Goal: Task Accomplishment & Management: Complete application form

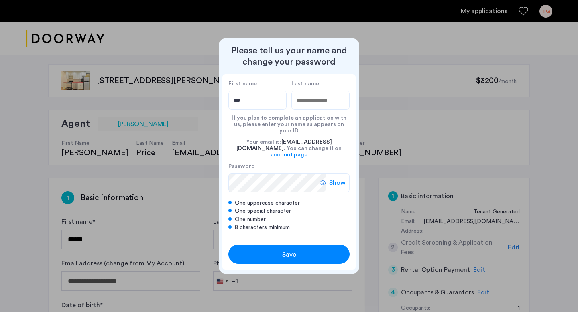
type input "***"
click at [326, 107] on input "Last name" at bounding box center [320, 100] width 58 height 19
type input "*******"
click at [297, 252] on div "Save" at bounding box center [288, 255] width 77 height 10
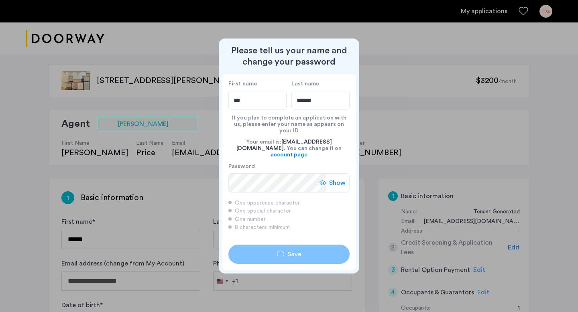
type input "***"
type input "*******"
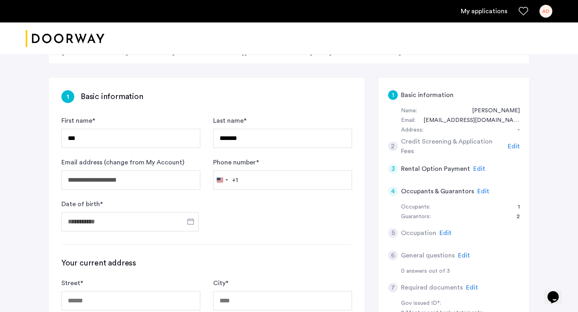
scroll to position [145, 0]
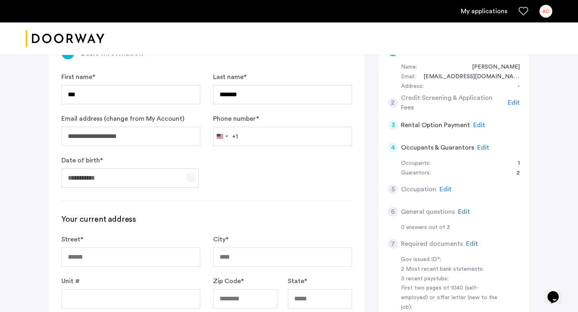
click at [191, 176] on span "Open calendar" at bounding box center [190, 177] width 19 height 19
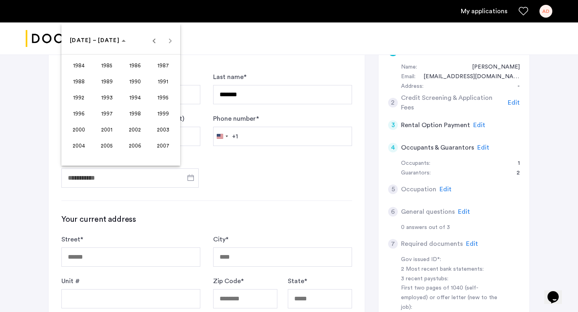
click at [109, 177] on div at bounding box center [289, 156] width 578 height 312
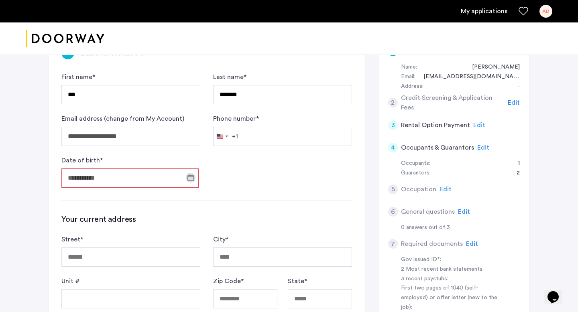
click at [109, 177] on input "Date of birth *" at bounding box center [129, 178] width 137 height 19
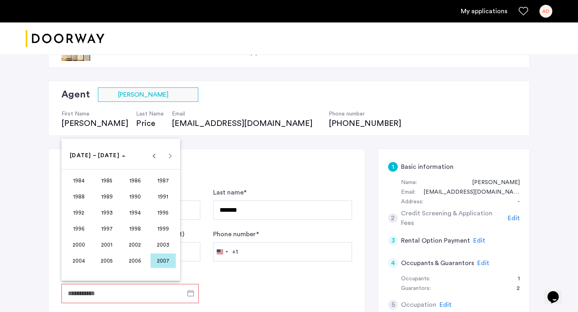
scroll to position [30, 0]
click at [155, 155] on span "Previous 24 years" at bounding box center [154, 156] width 16 height 16
click at [136, 217] on span "1970" at bounding box center [134, 212] width 25 height 14
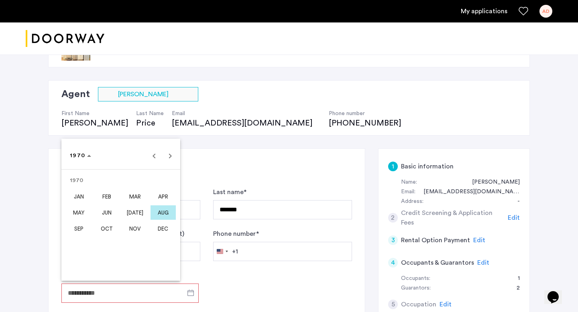
click at [135, 227] on span "NOV" at bounding box center [134, 229] width 25 height 14
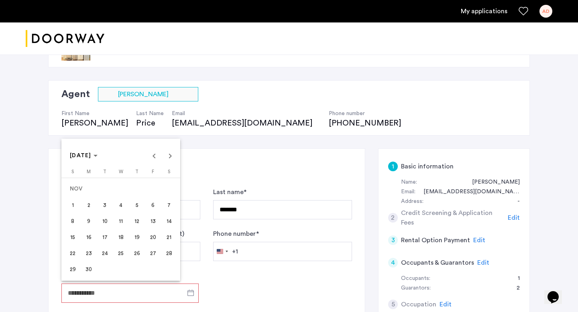
click at [123, 208] on span "4" at bounding box center [121, 205] width 14 height 14
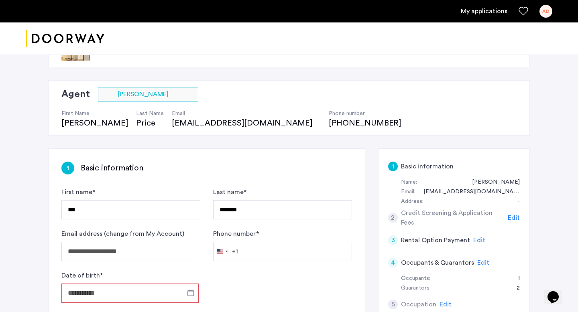
type input "**********"
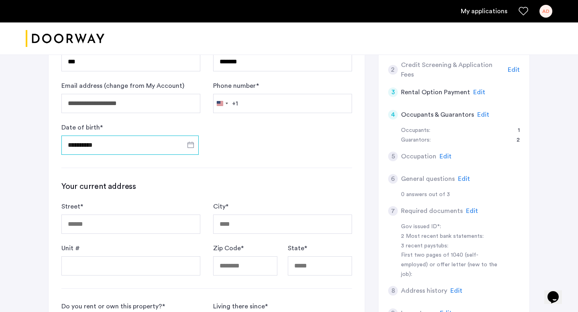
scroll to position [183, 0]
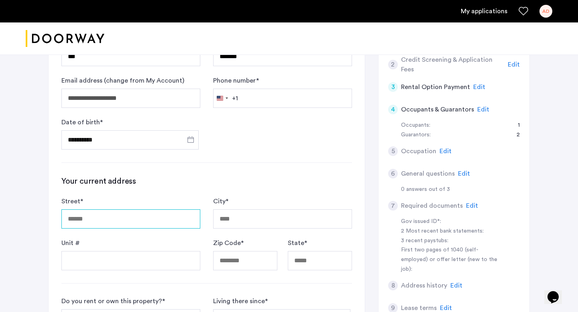
click at [120, 222] on input "Street *" at bounding box center [130, 218] width 139 height 19
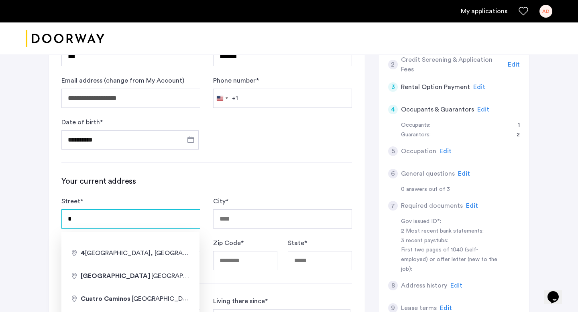
type input "**********"
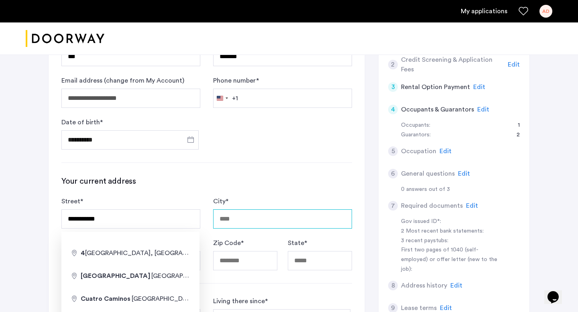
type input "******"
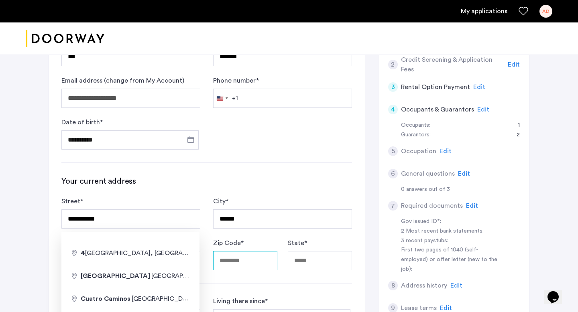
type input "*****"
type input "**********"
click at [329, 198] on div "City * ******" at bounding box center [282, 213] width 139 height 32
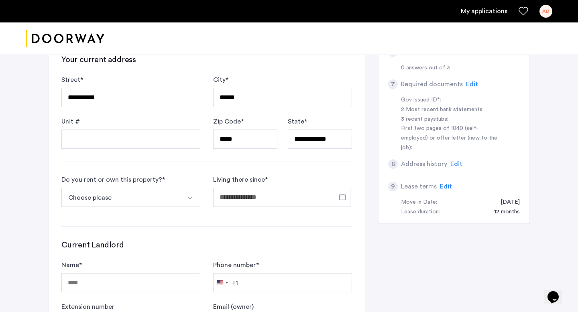
scroll to position [314, 0]
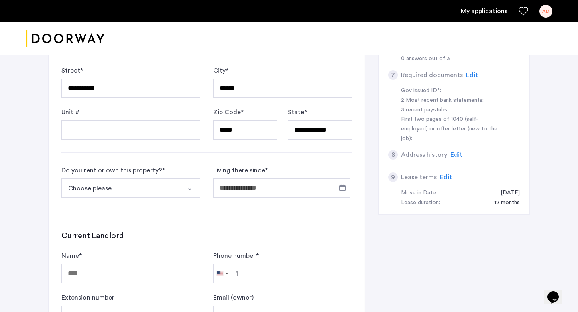
click at [175, 194] on button "Choose please" at bounding box center [121, 188] width 120 height 19
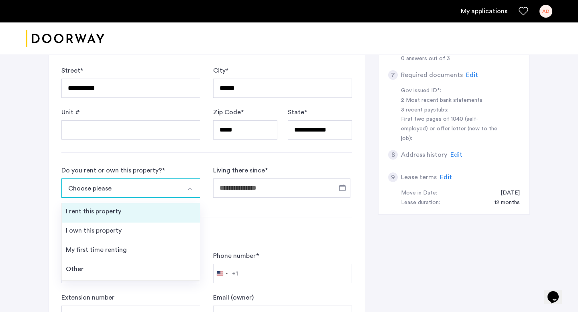
click at [169, 205] on li "I rent this property" at bounding box center [131, 212] width 138 height 19
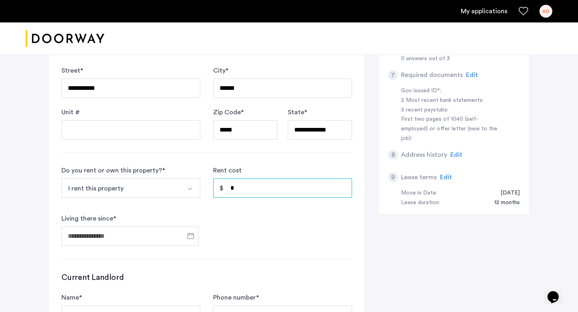
click at [242, 190] on input "*" at bounding box center [282, 188] width 139 height 19
type input "*"
type input "*****"
click at [124, 237] on input "Living there since *" at bounding box center [129, 236] width 137 height 19
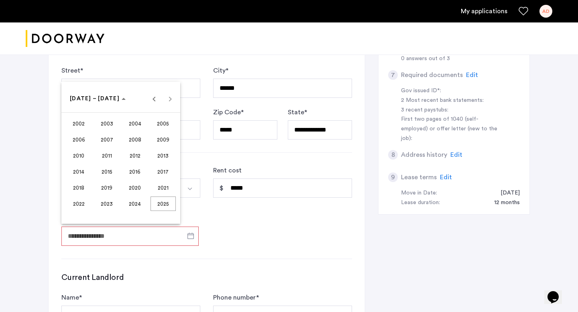
click at [134, 205] on span "2024" at bounding box center [134, 204] width 25 height 14
click at [110, 140] on span "FEB" at bounding box center [106, 139] width 25 height 14
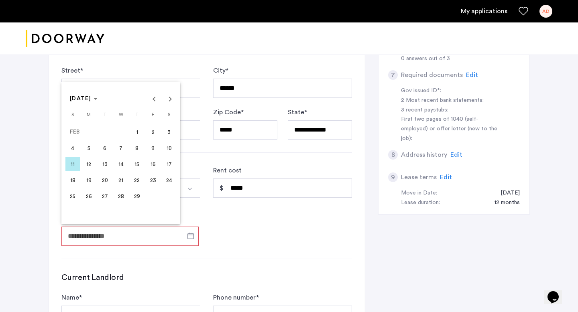
click at [136, 134] on span "1" at bounding box center [137, 132] width 14 height 14
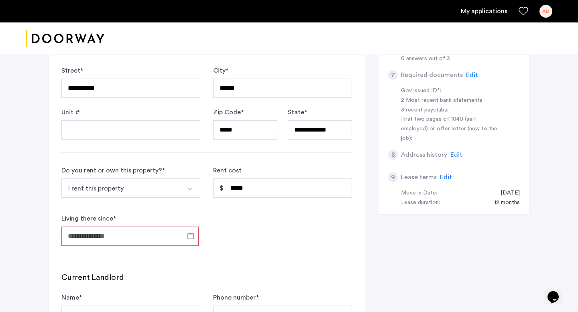
type input "**********"
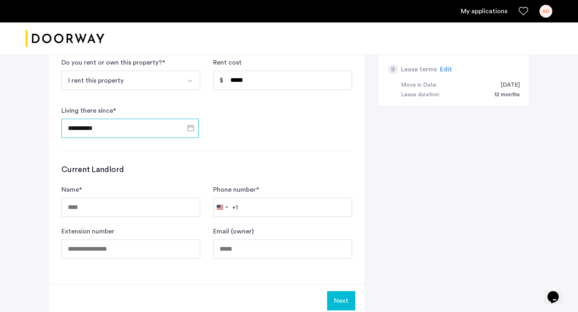
scroll to position [424, 0]
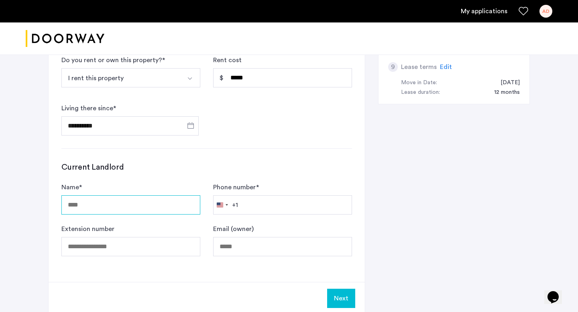
click at [137, 205] on input "Name *" at bounding box center [130, 204] width 139 height 19
type input "**********"
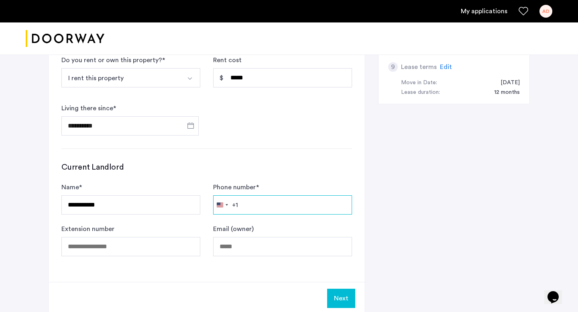
click at [265, 205] on input "Phone number *" at bounding box center [282, 204] width 139 height 19
type input "**********"
click at [372, 235] on div "**********" at bounding box center [289, 41] width 482 height 574
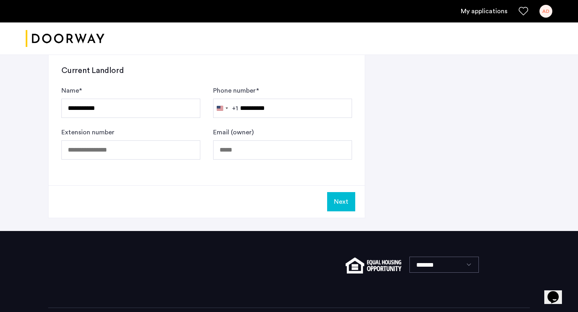
click at [342, 206] on button "Next" at bounding box center [341, 201] width 28 height 19
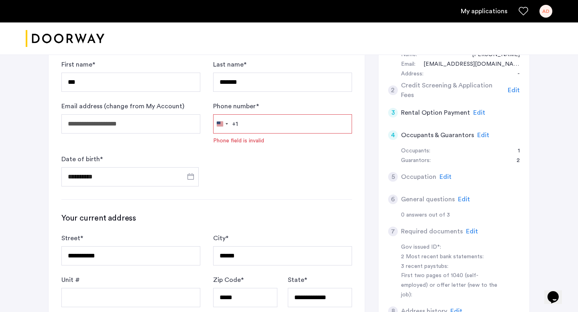
scroll to position [155, 0]
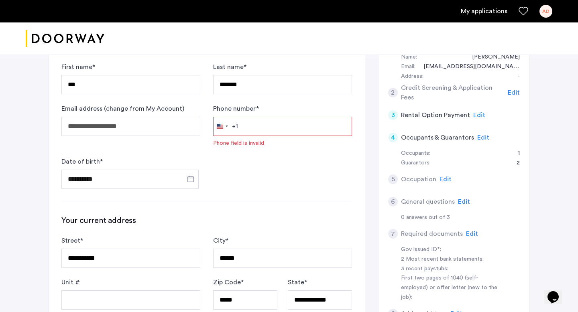
click at [260, 123] on input "Phone number *" at bounding box center [282, 126] width 139 height 19
type input "**********"
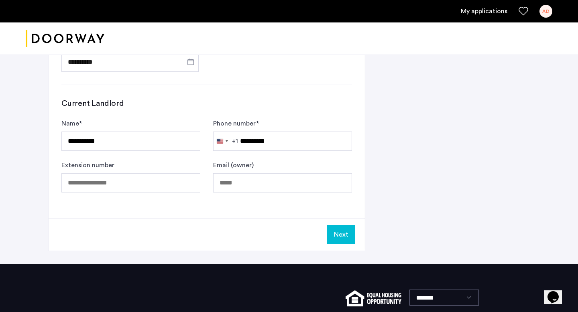
scroll to position [557, 0]
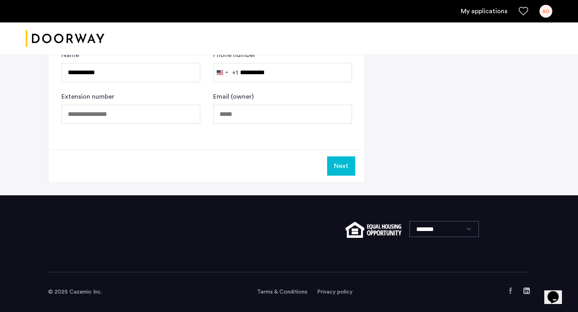
click at [342, 167] on button "Next" at bounding box center [341, 166] width 28 height 19
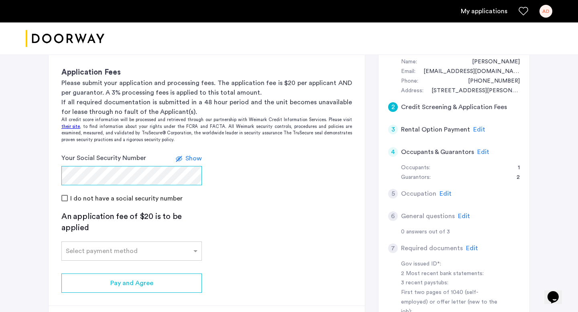
scroll to position [153, 0]
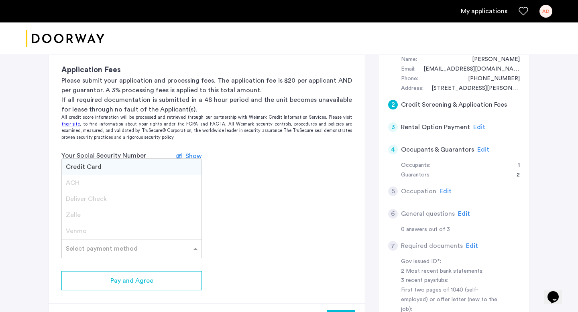
click at [103, 248] on input "text" at bounding box center [124, 247] width 116 height 6
click at [90, 165] on span "Credit Card" at bounding box center [84, 167] width 36 height 6
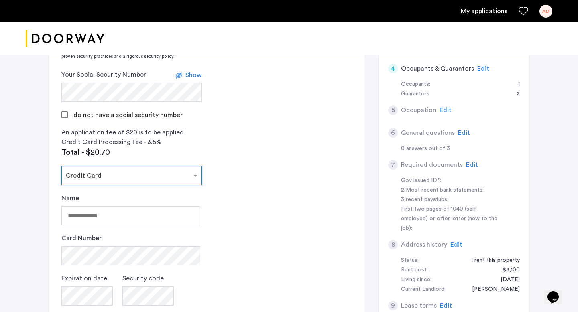
scroll to position [244, 0]
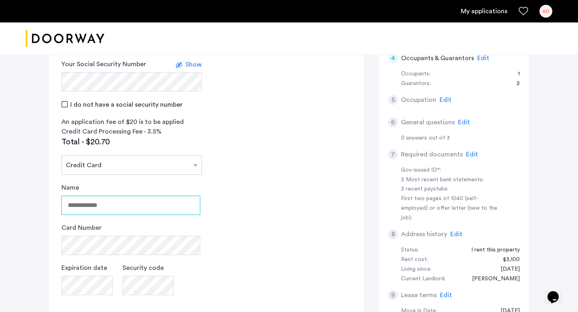
click at [111, 203] on input "Name" at bounding box center [130, 205] width 139 height 19
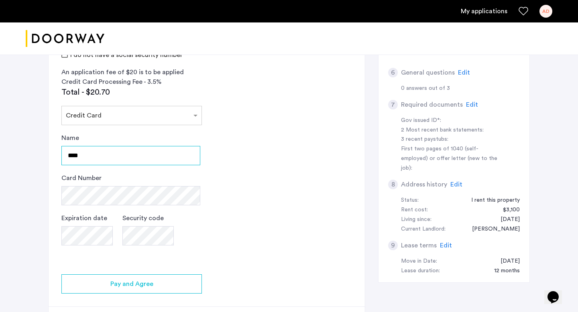
scroll to position [292, 0]
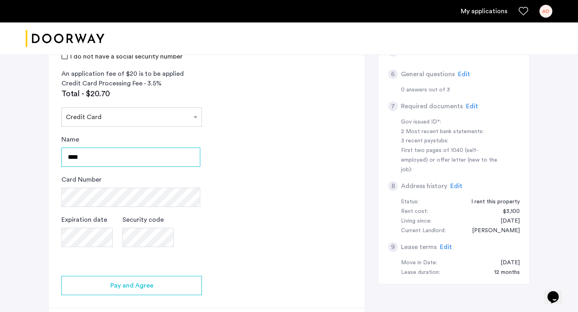
type input "**********"
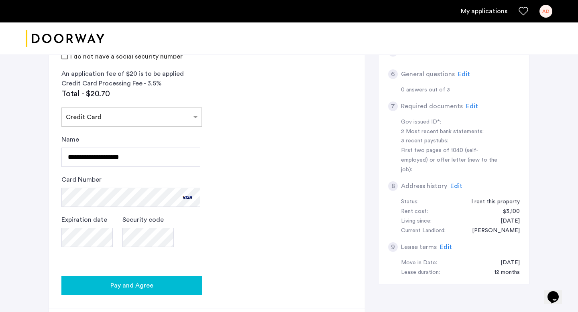
click at [141, 285] on span "Pay and Agree" at bounding box center [131, 286] width 43 height 10
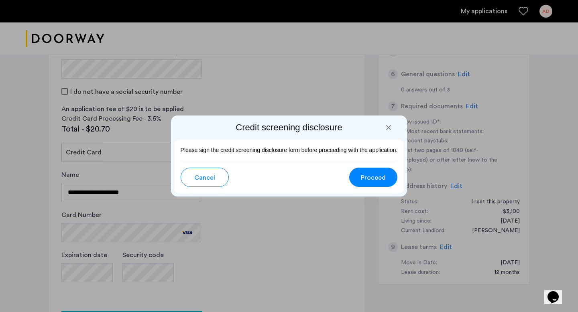
scroll to position [0, 0]
click at [378, 179] on span "Proceed" at bounding box center [373, 178] width 25 height 10
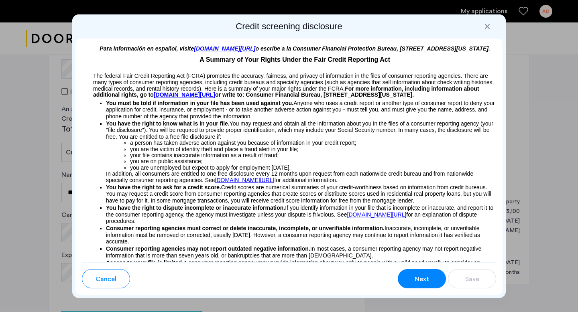
click at [419, 279] on span "Next" at bounding box center [422, 280] width 14 height 10
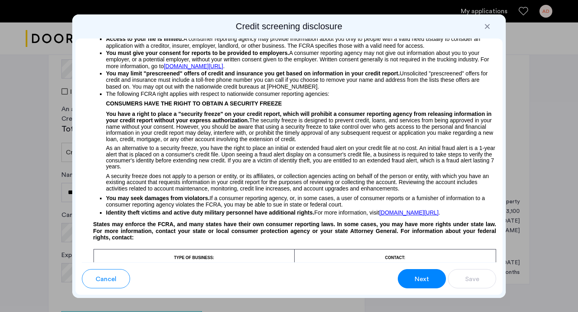
click at [425, 277] on span "Next" at bounding box center [422, 280] width 14 height 10
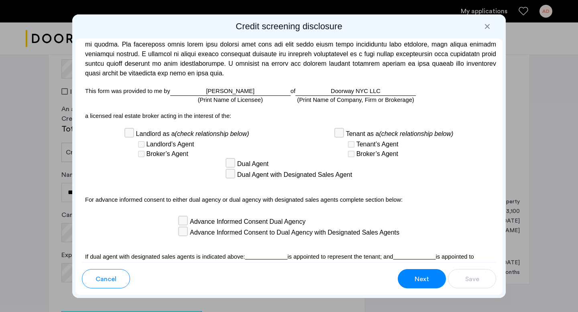
scroll to position [2349, 0]
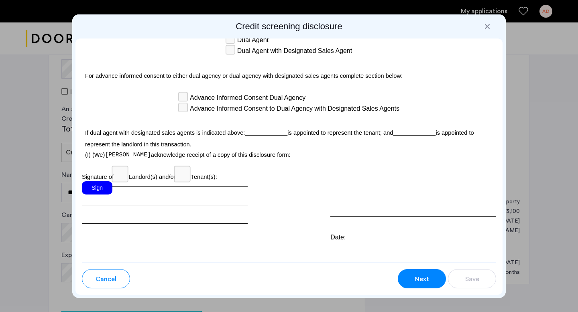
click at [129, 181] on div "Sign" at bounding box center [165, 211] width 166 height 61
click at [114, 182] on div "Sign" at bounding box center [165, 211] width 166 height 61
click at [100, 181] on div "Sign" at bounding box center [97, 187] width 31 height 13
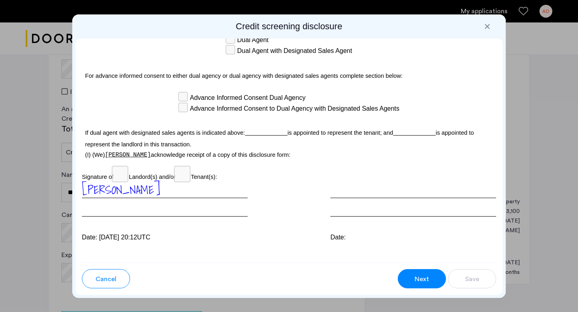
click at [357, 196] on div at bounding box center [413, 198] width 166 height 35
click at [421, 270] on button "Next" at bounding box center [422, 278] width 48 height 19
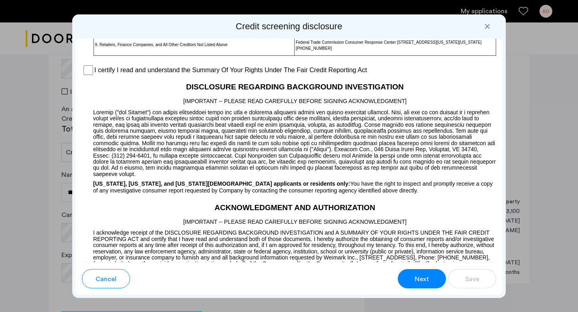
scroll to position [611, 0]
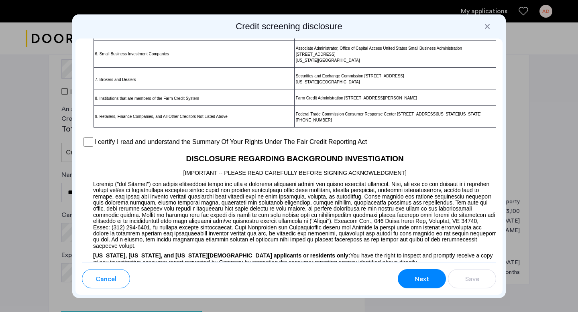
click at [88, 148] on div "I certify I read and understand the Summary Of Your Rights Under The Fair Credi…" at bounding box center [289, 142] width 414 height 12
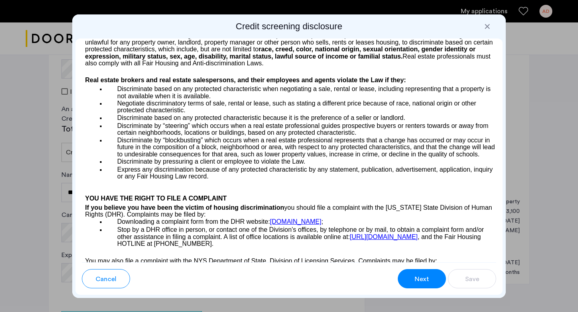
click at [430, 279] on button "Next" at bounding box center [422, 278] width 48 height 19
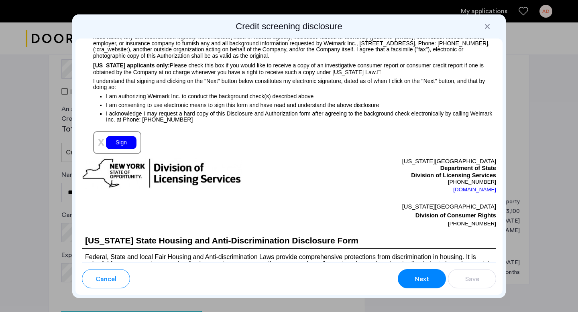
scroll to position [899, 0]
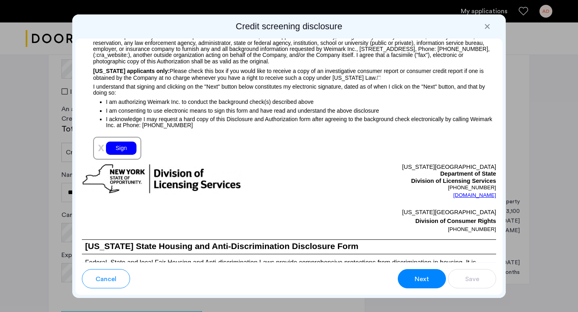
click at [131, 149] on div "Sign" at bounding box center [121, 148] width 31 height 13
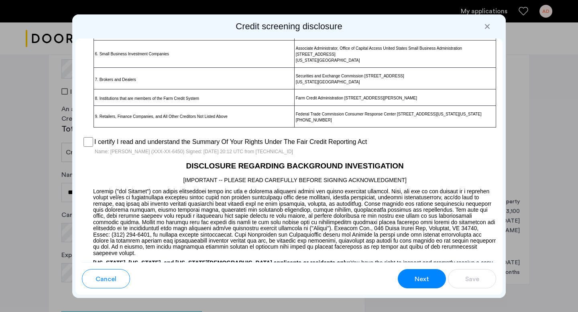
scroll to position [150, 0]
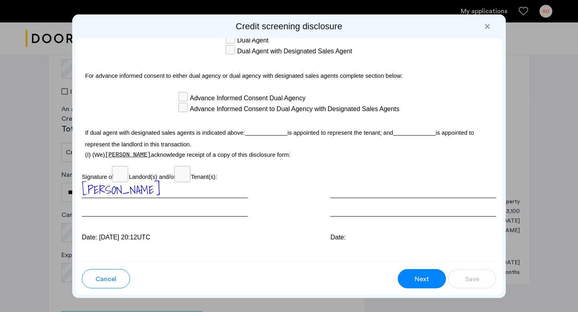
click at [420, 279] on span "Next" at bounding box center [422, 280] width 14 height 10
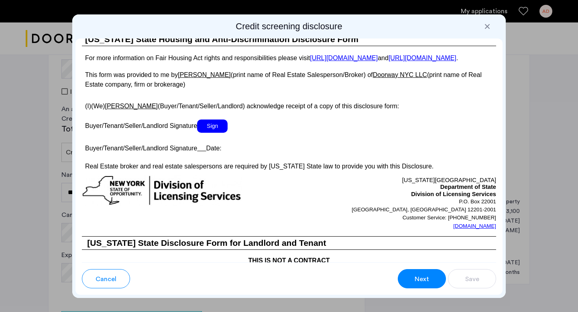
scroll to position [1488, 0]
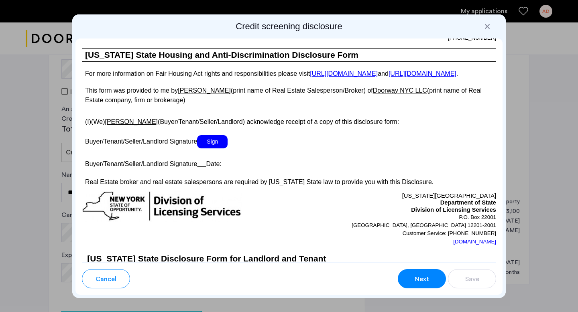
click at [219, 148] on span "Sign" at bounding box center [212, 141] width 31 height 13
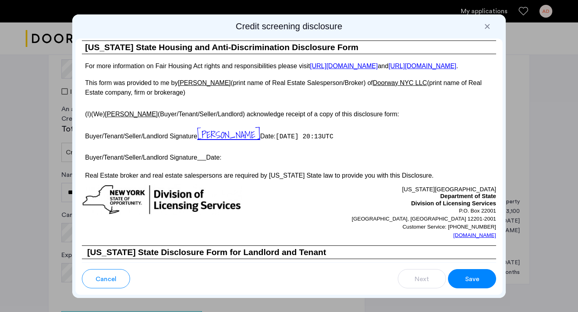
scroll to position [1505, 0]
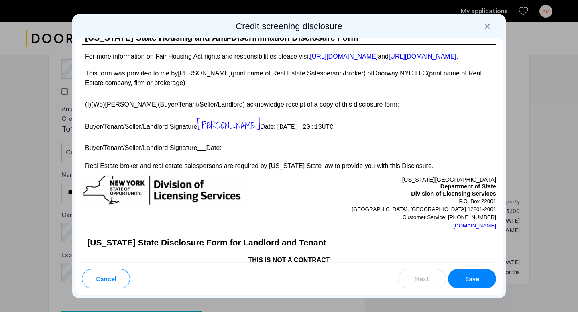
click at [482, 284] on button "Save" at bounding box center [472, 278] width 48 height 19
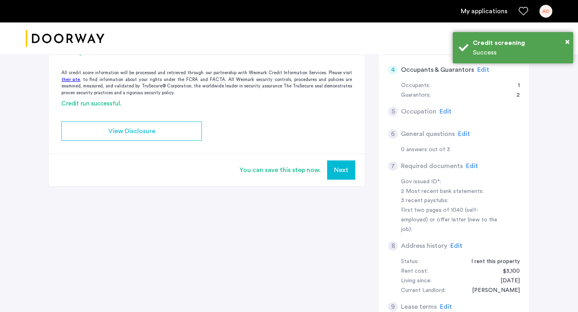
scroll to position [0, 0]
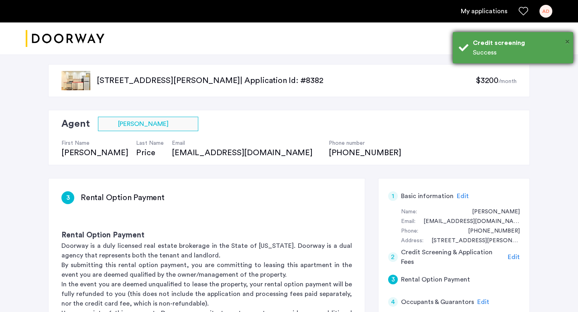
click at [568, 44] on span "×" at bounding box center [567, 42] width 4 height 8
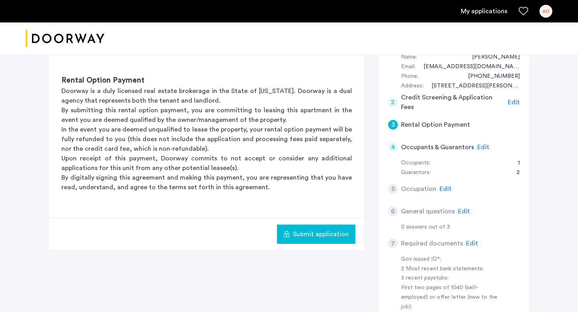
scroll to position [155, 0]
click at [323, 238] on span "Submit application" at bounding box center [321, 234] width 56 height 10
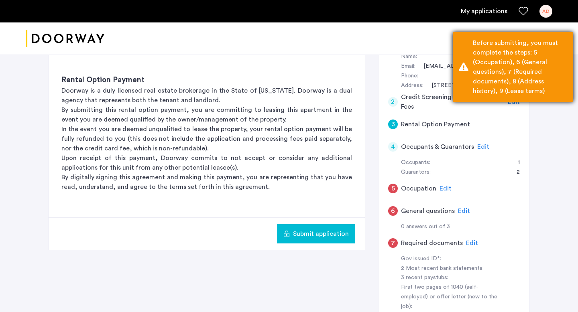
click at [497, 70] on div "Before submitting, you must complete the steps: 5 (Occupation), 6 (General ques…" at bounding box center [520, 67] width 94 height 58
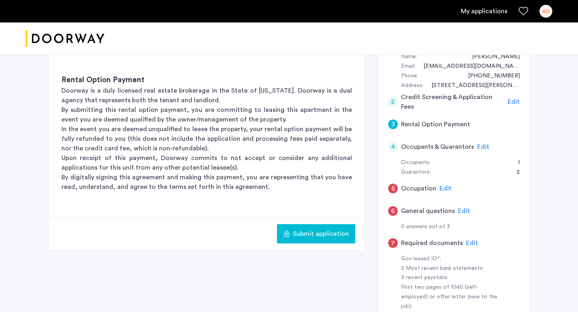
click at [416, 191] on h5 "Occupation" at bounding box center [418, 189] width 35 height 10
click at [414, 190] on h5 "Occupation" at bounding box center [418, 189] width 35 height 10
click at [441, 190] on span "Edit" at bounding box center [445, 188] width 12 height 6
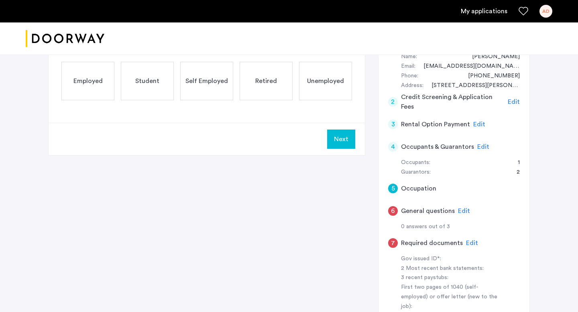
click at [480, 146] on span "Edit" at bounding box center [483, 147] width 12 height 6
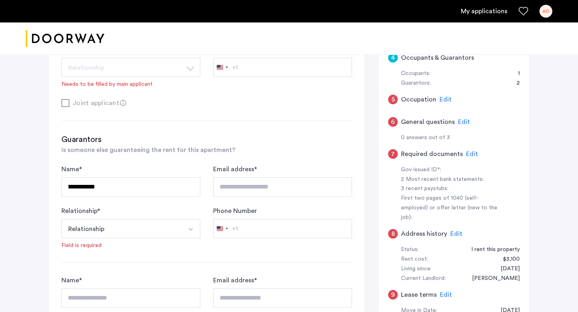
scroll to position [246, 0]
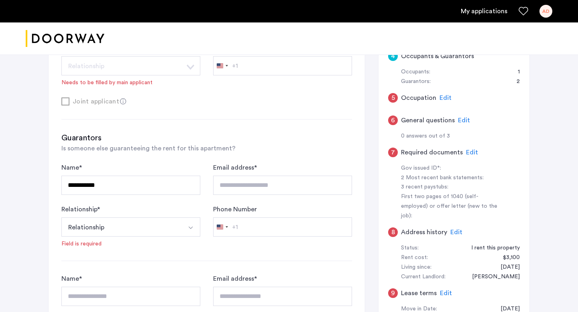
click at [153, 233] on button "Relationship" at bounding box center [121, 227] width 120 height 19
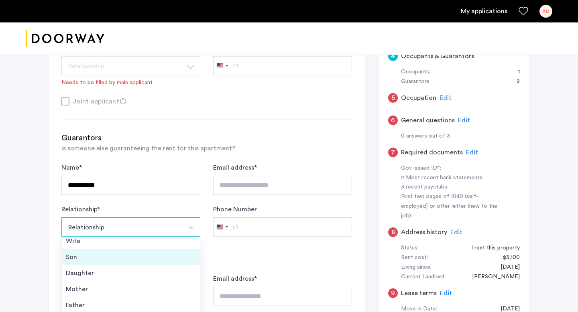
scroll to position [29, 0]
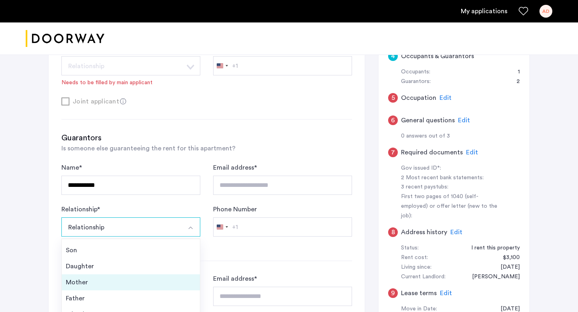
click at [108, 279] on div "Mother" at bounding box center [131, 283] width 130 height 10
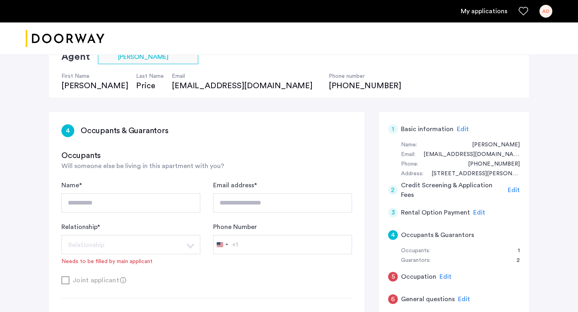
scroll to position [75, 0]
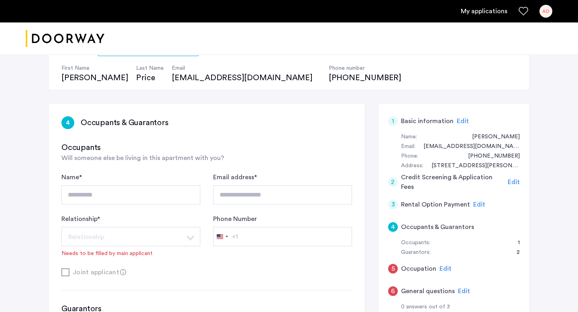
click at [316, 157] on div "Occupants Will someone else be living in this apartment with you?" at bounding box center [206, 152] width 291 height 21
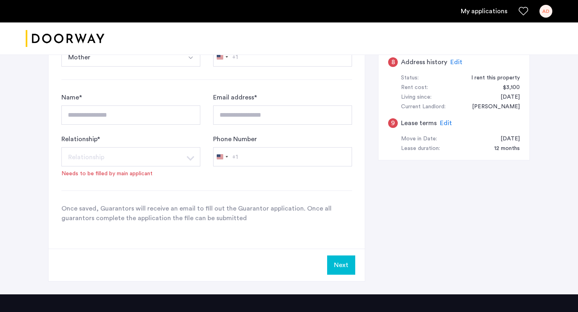
scroll to position [421, 0]
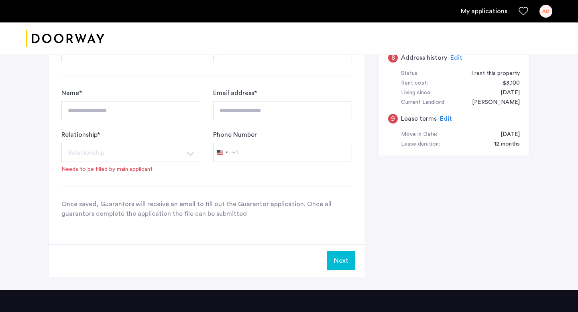
click at [341, 266] on button "Next" at bounding box center [341, 260] width 28 height 19
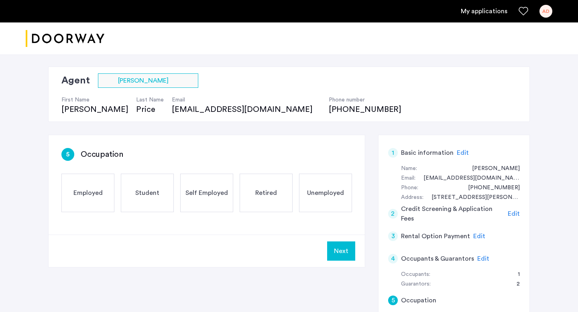
scroll to position [46, 0]
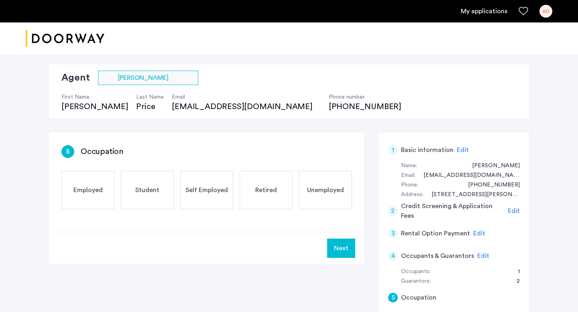
click at [483, 256] on span "Edit" at bounding box center [483, 256] width 12 height 6
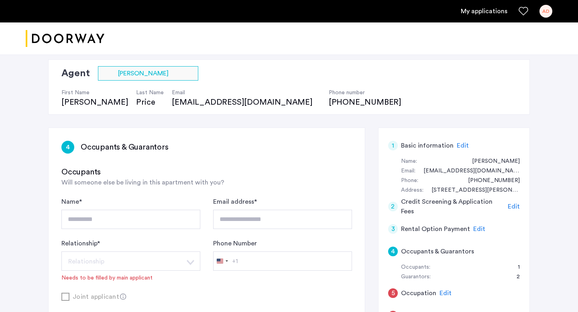
scroll to position [52, 0]
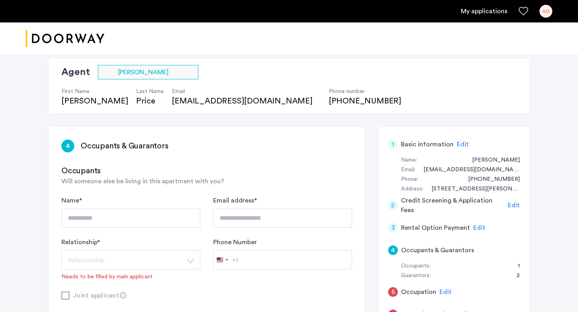
click at [460, 202] on h5 "Credit Screening & Application Fees" at bounding box center [453, 205] width 104 height 19
click at [460, 144] on span "Edit" at bounding box center [463, 144] width 12 height 6
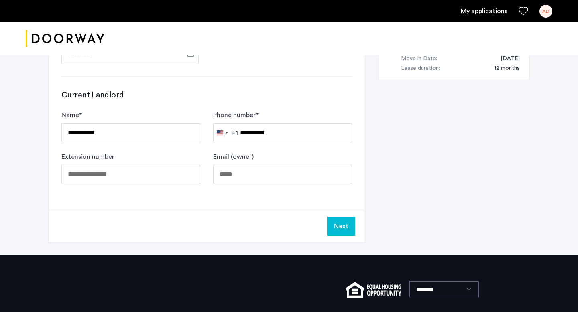
scroll to position [555, 0]
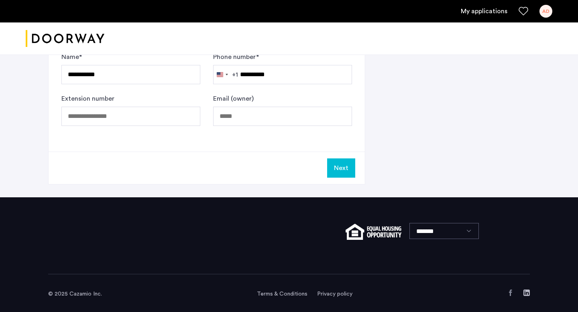
click at [345, 164] on button "Next" at bounding box center [341, 168] width 28 height 19
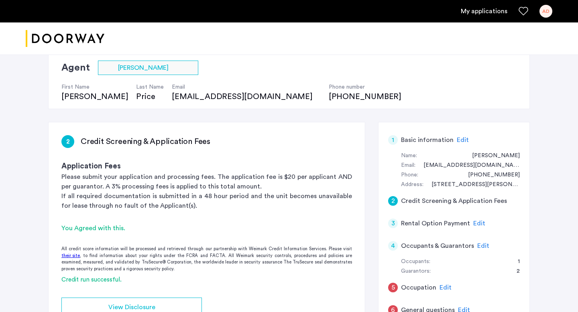
scroll to position [58, 0]
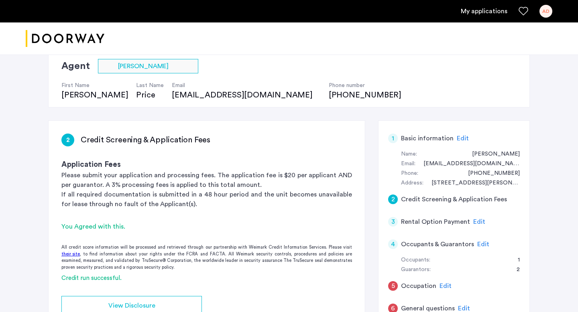
click at [479, 222] on span "Edit" at bounding box center [479, 222] width 12 height 6
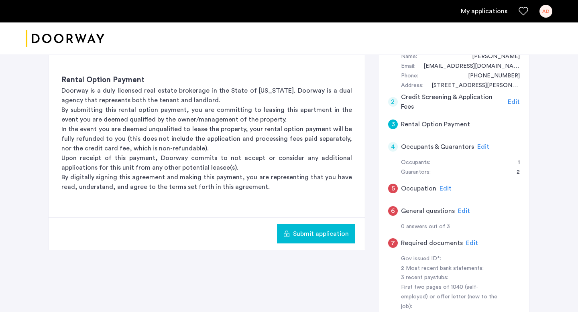
scroll to position [173, 0]
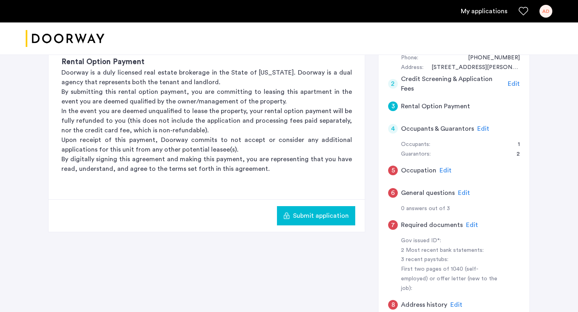
click at [445, 170] on span "Edit" at bounding box center [445, 170] width 12 height 6
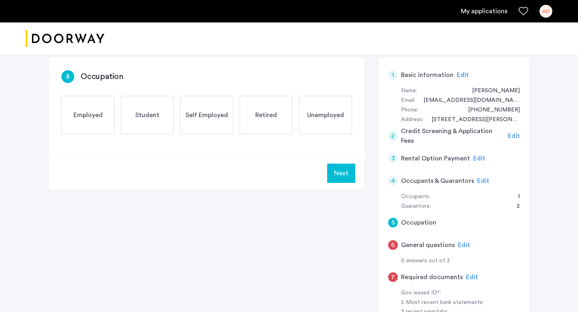
scroll to position [146, 0]
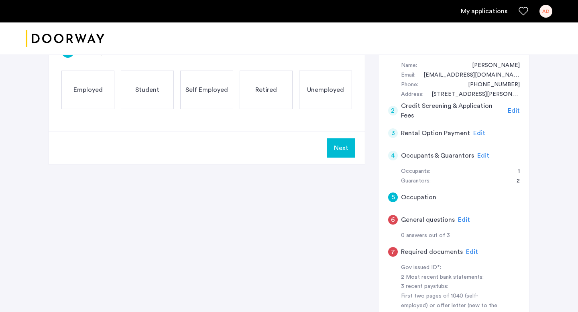
click at [460, 221] on span "Edit" at bounding box center [464, 220] width 12 height 6
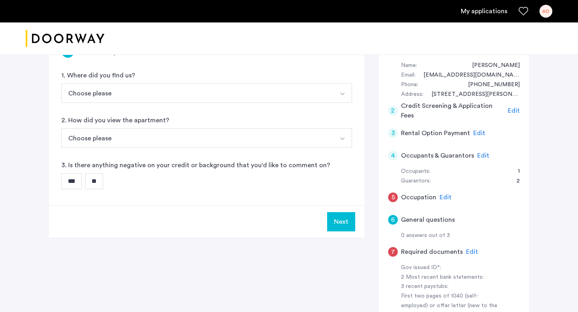
click at [120, 96] on button "Choose please" at bounding box center [197, 92] width 272 height 19
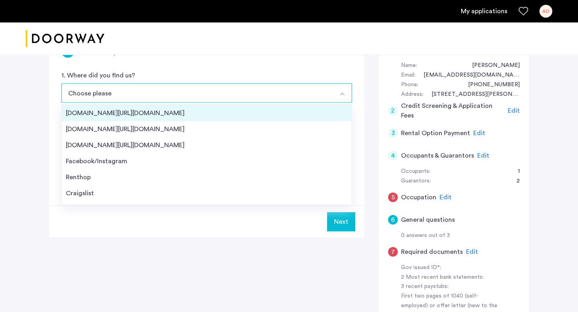
click at [118, 119] on li "[DOMAIN_NAME][URL][DOMAIN_NAME]" at bounding box center [207, 113] width 290 height 16
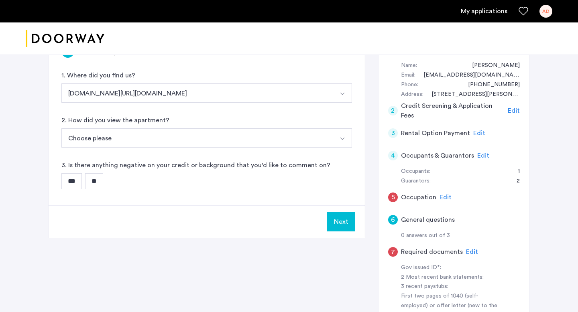
click at [112, 136] on button "Choose please" at bounding box center [197, 137] width 272 height 19
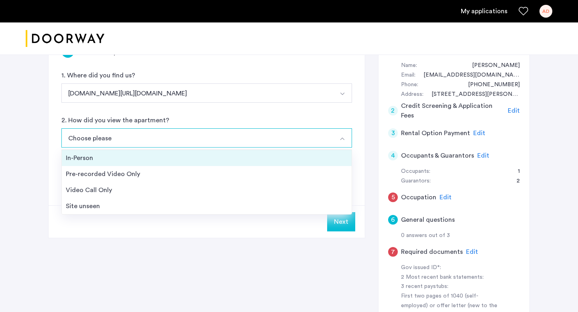
click at [98, 160] on div "In-Person" at bounding box center [207, 158] width 282 height 10
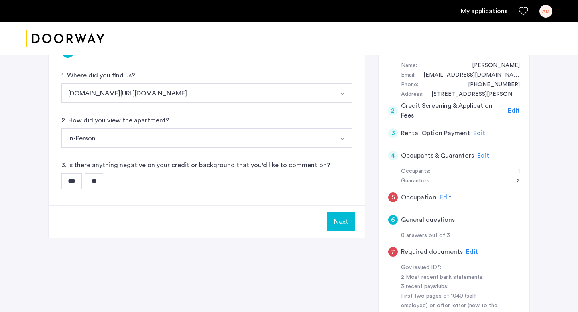
click at [98, 181] on input "**" at bounding box center [94, 181] width 18 height 16
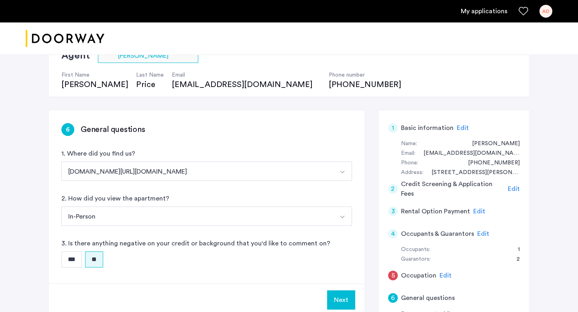
scroll to position [75, 0]
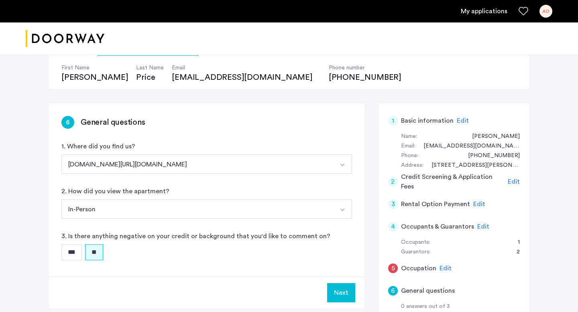
click at [516, 181] on span "Edit" at bounding box center [514, 182] width 12 height 6
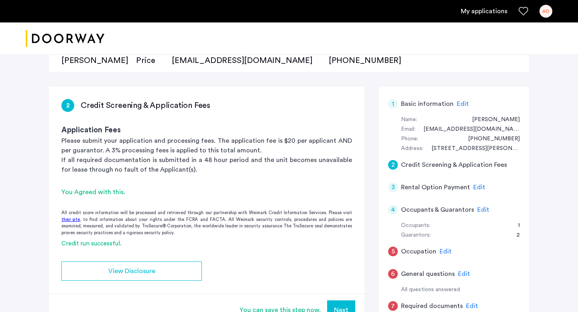
scroll to position [94, 0]
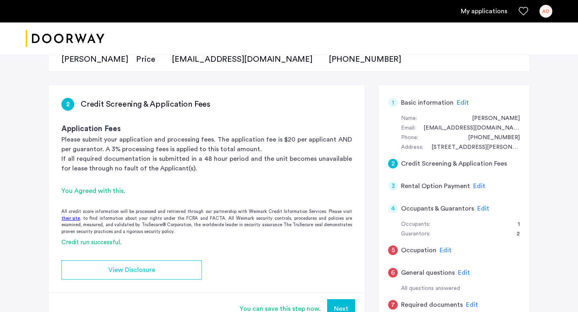
click at [483, 212] on span "Edit" at bounding box center [483, 208] width 12 height 6
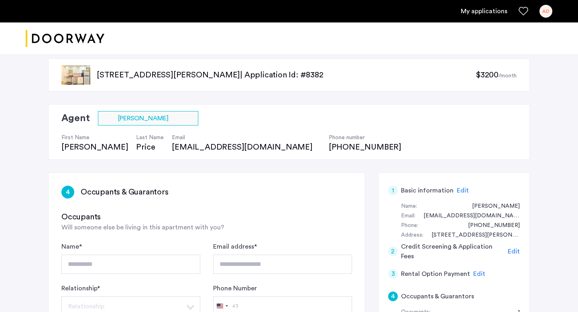
scroll to position [0, 0]
